Goal: Check status: Check status

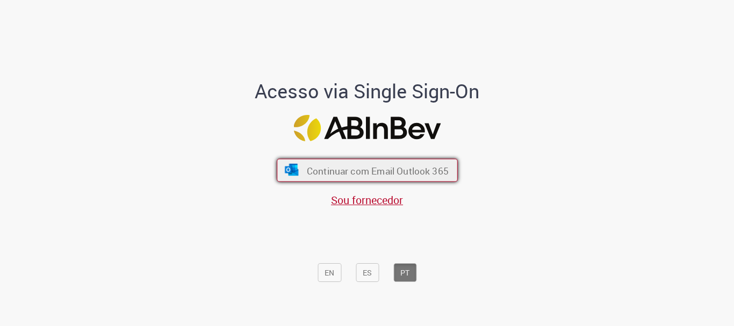
click at [380, 168] on font "Continuar com Email Outlook 365" at bounding box center [377, 171] width 142 height 12
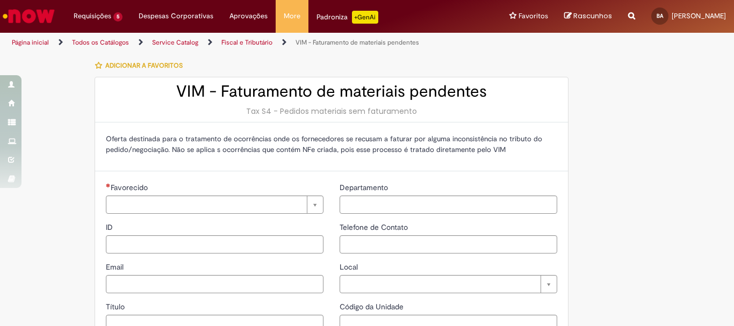
type input "**********"
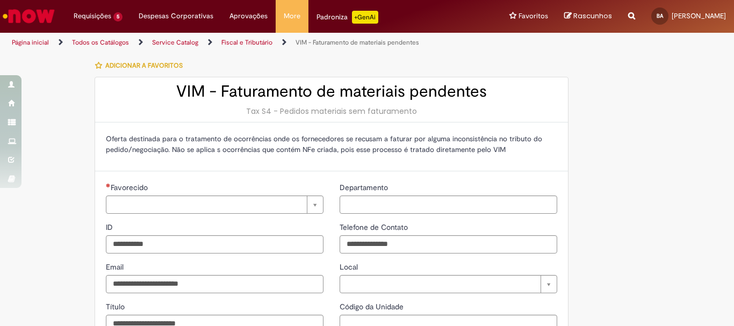
type input "**********"
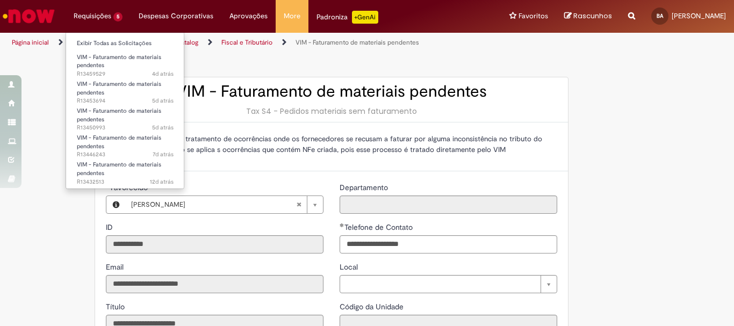
click at [88, 16] on li "Requisições 5 Exibir Todas as Solicitações VIM - Faturamento de materiais pende…" at bounding box center [98, 16] width 65 height 32
click at [89, 39] on link "Exibir Todas as Solicitações" at bounding box center [125, 44] width 118 height 12
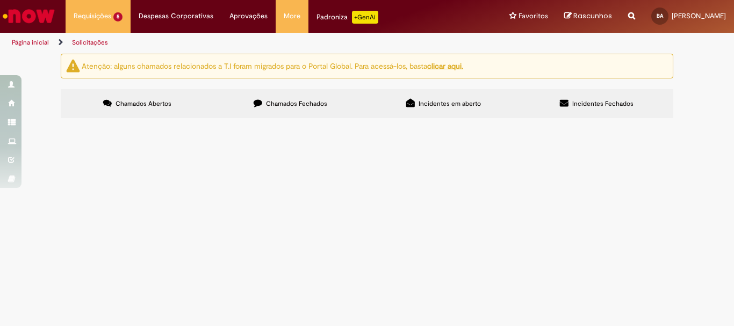
scroll to position [41, 0]
click at [0, 0] on span "R13459529" at bounding box center [0, 0] width 0 height 0
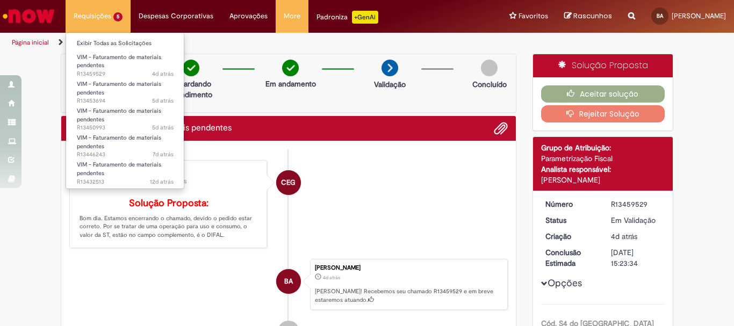
click at [95, 16] on li "Requisições 5 Exibir Todas as Solicitações VIM - Faturamento de materiais pende…" at bounding box center [98, 16] width 65 height 32
click at [114, 46] on link "Exibir Todas as Solicitações" at bounding box center [125, 44] width 118 height 12
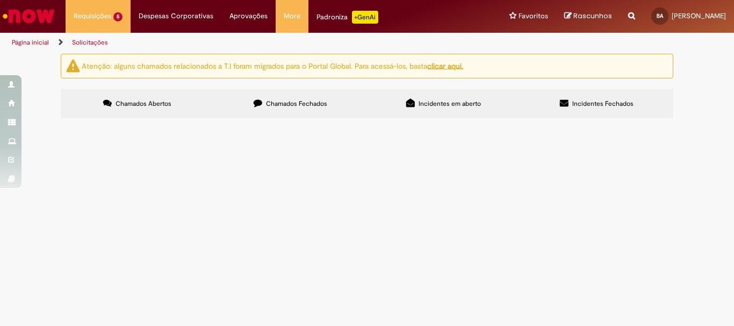
scroll to position [41, 0]
click at [0, 0] on span "R13453694" at bounding box center [0, 0] width 0 height 0
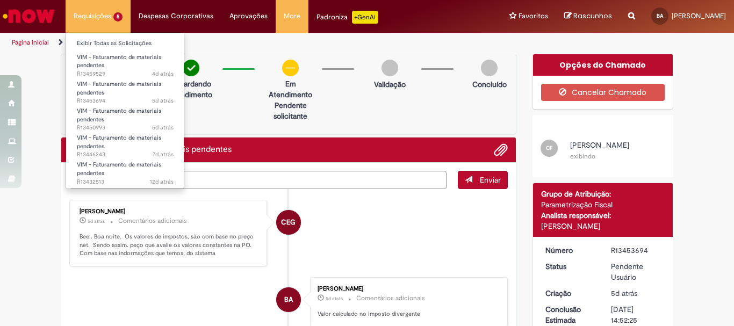
drag, startPoint x: 86, startPoint y: 13, endPoint x: 92, endPoint y: 24, distance: 12.5
click at [86, 13] on li "Requisições 5 Exibir Todas as Solicitações VIM - Faturamento de materiais pende…" at bounding box center [98, 16] width 65 height 32
click at [99, 42] on link "Exibir Todas as Solicitações" at bounding box center [125, 44] width 118 height 12
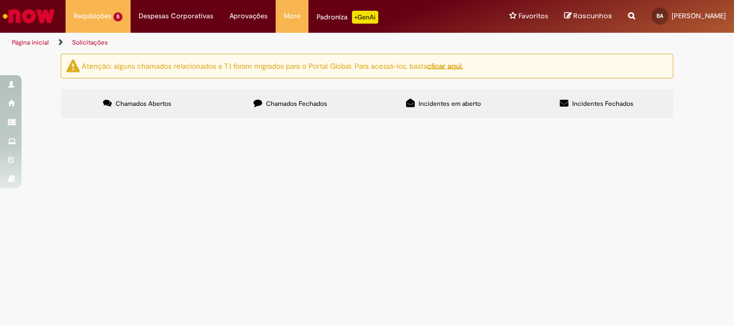
click at [0, 0] on span "R13453694" at bounding box center [0, 0] width 0 height 0
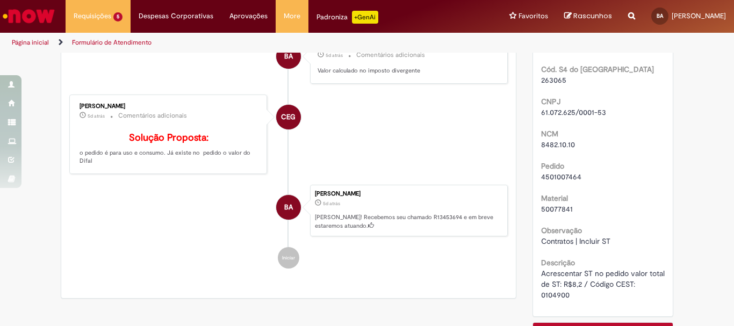
scroll to position [269, 0]
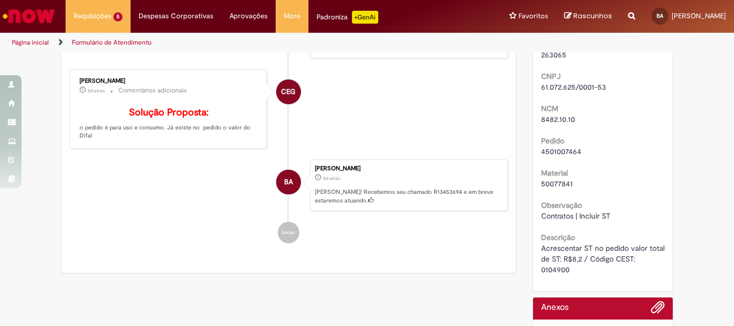
click at [568, 153] on span "4501007464" at bounding box center [561, 152] width 40 height 10
copy span "4501007464"
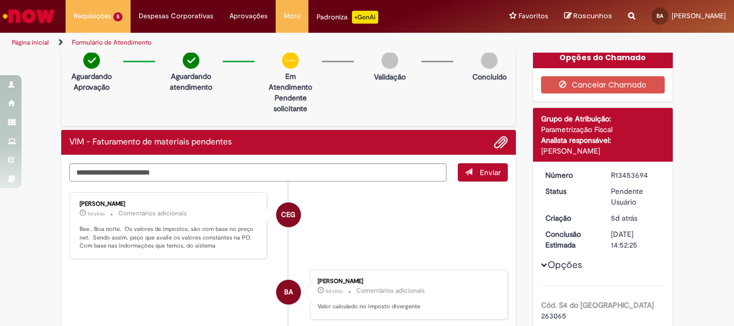
scroll to position [0, 0]
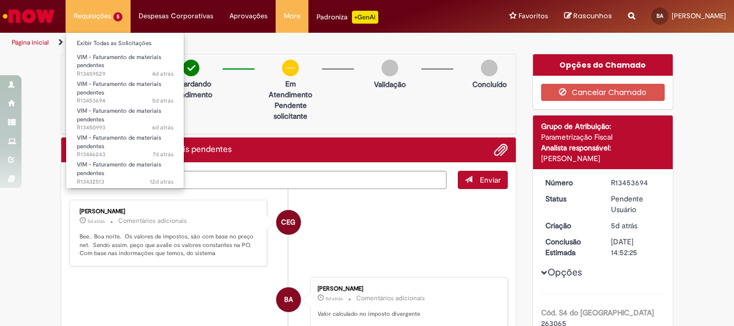
click at [115, 4] on li "Requisições 5 Exibir Todas as Solicitações VIM - Faturamento de materiais pende…" at bounding box center [98, 16] width 65 height 32
click at [111, 40] on link "Exibir Todas as Solicitações" at bounding box center [125, 44] width 118 height 12
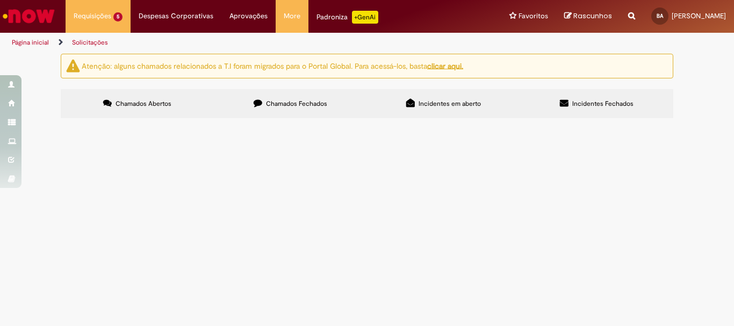
scroll to position [41, 0]
click at [0, 0] on span "R13453694" at bounding box center [0, 0] width 0 height 0
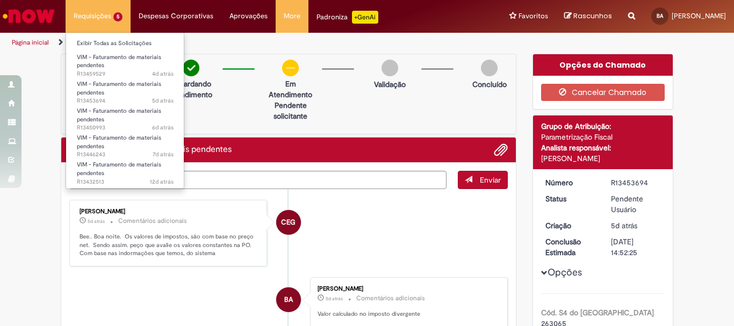
click at [90, 10] on li "Requisições 5 Exibir Todas as Solicitações VIM - Faturamento de materiais pende…" at bounding box center [98, 16] width 65 height 32
click at [98, 40] on link "Exibir Todas as Solicitações" at bounding box center [125, 44] width 118 height 12
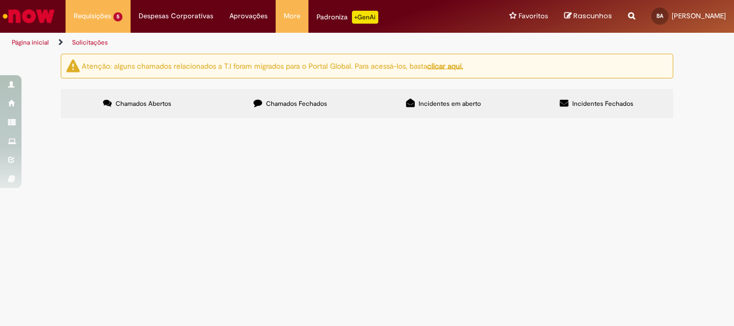
scroll to position [41, 0]
click at [279, 99] on span "Chamados Fechados" at bounding box center [296, 103] width 61 height 9
click at [0, 0] on span "R13452191" at bounding box center [0, 0] width 0 height 0
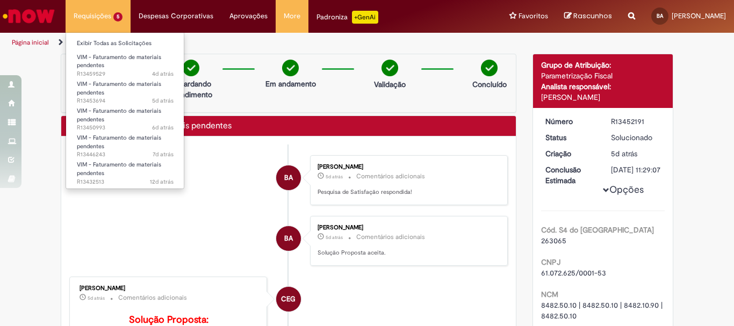
click at [89, 16] on li "Requisições 5 Exibir Todas as Solicitações VIM - Faturamento de materiais pende…" at bounding box center [98, 16] width 65 height 32
click at [103, 48] on link "Exibir Todas as Solicitações" at bounding box center [125, 44] width 118 height 12
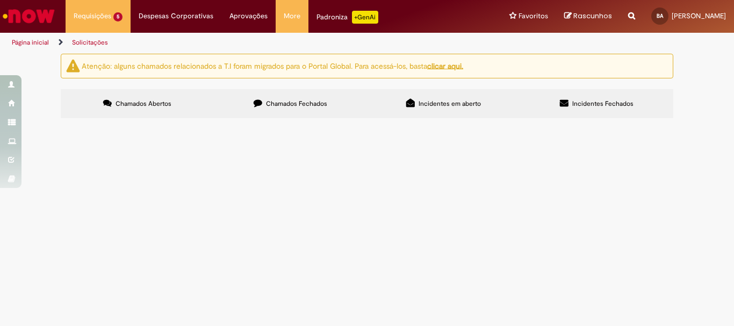
scroll to position [41, 0]
click at [0, 0] on span "R13432513" at bounding box center [0, 0] width 0 height 0
